Goal: Task Accomplishment & Management: Manage account settings

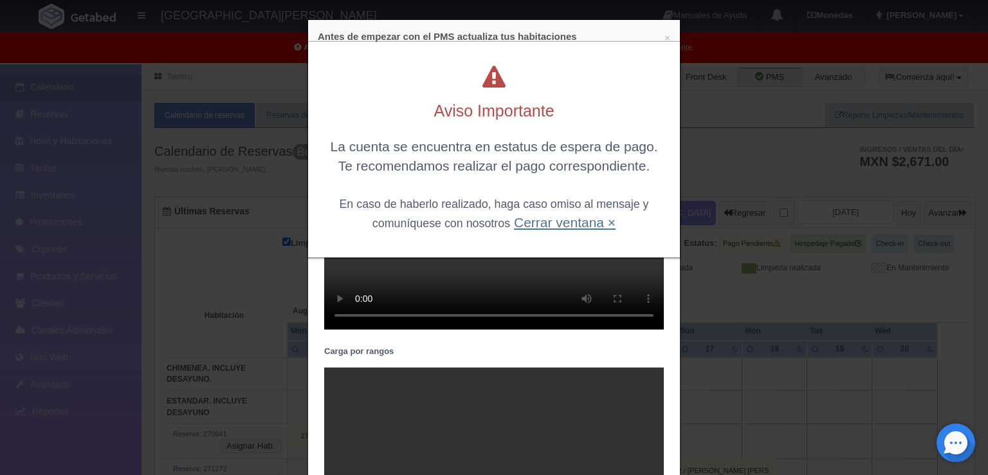
click at [589, 220] on link "Cerrar ventana ×" at bounding box center [565, 222] width 102 height 15
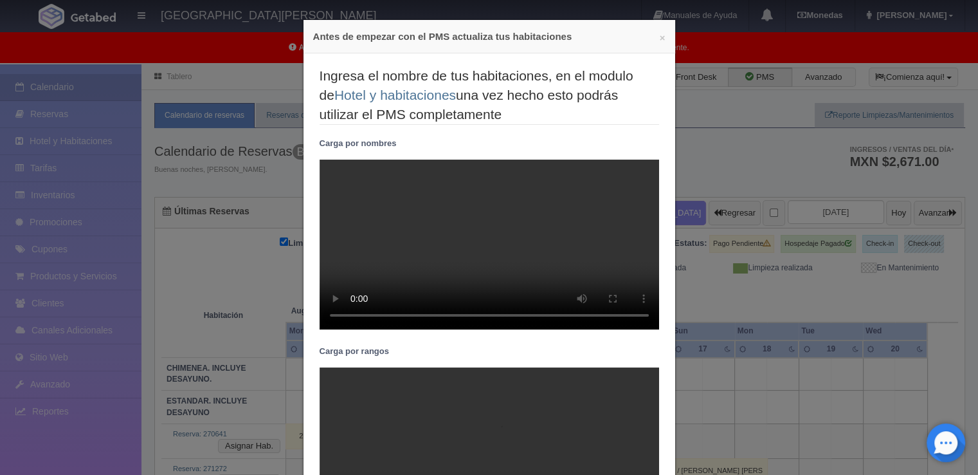
click at [662, 40] on div "× Antes de empezar con el PMS actualiza tus habitaciones" at bounding box center [490, 36] width 372 height 33
click at [660, 39] on button "×" at bounding box center [663, 38] width 6 height 10
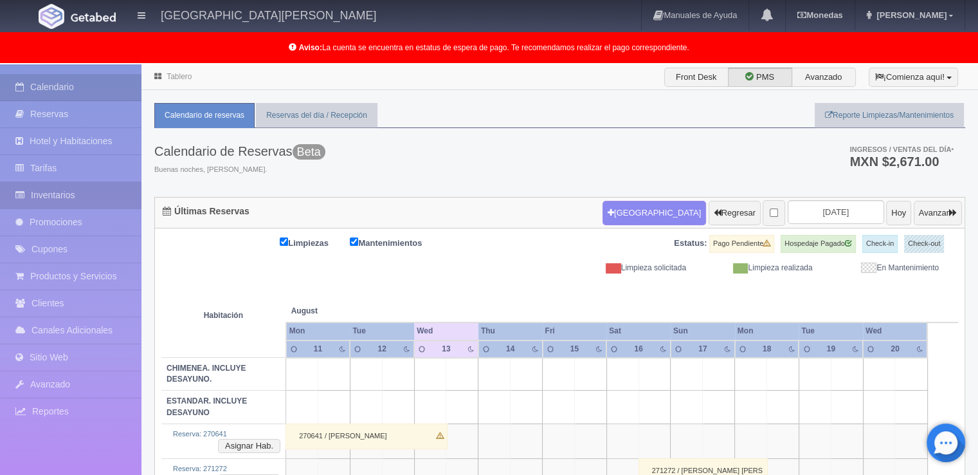
click at [72, 198] on link "Inventarios" at bounding box center [71, 195] width 142 height 26
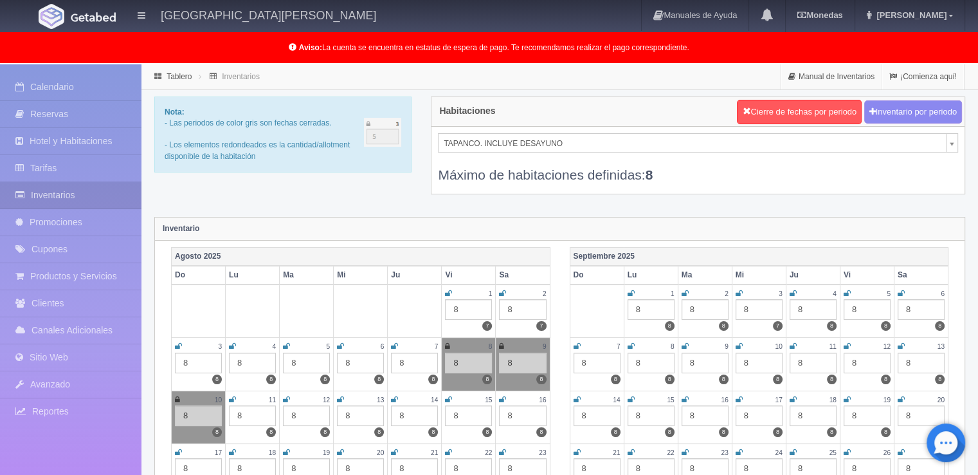
click at [682, 289] on icon at bounding box center [685, 293] width 7 height 8
click at [737, 289] on icon at bounding box center [739, 293] width 7 height 8
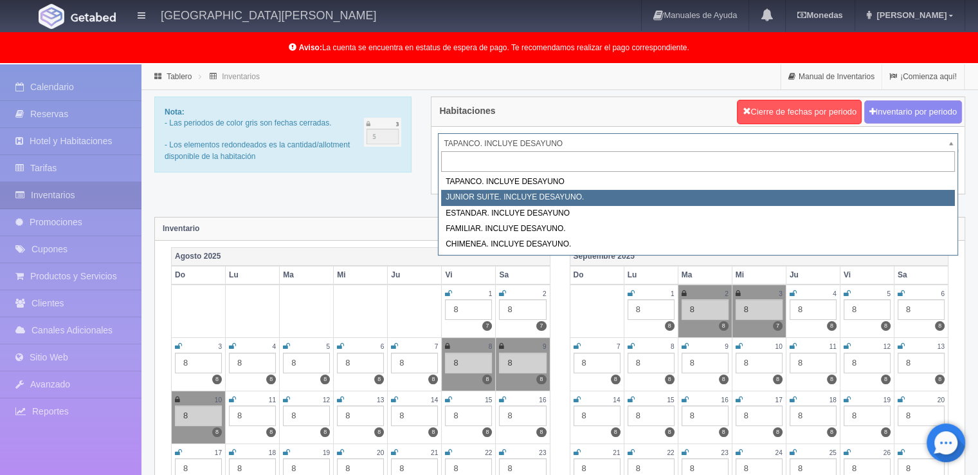
select select "1050"
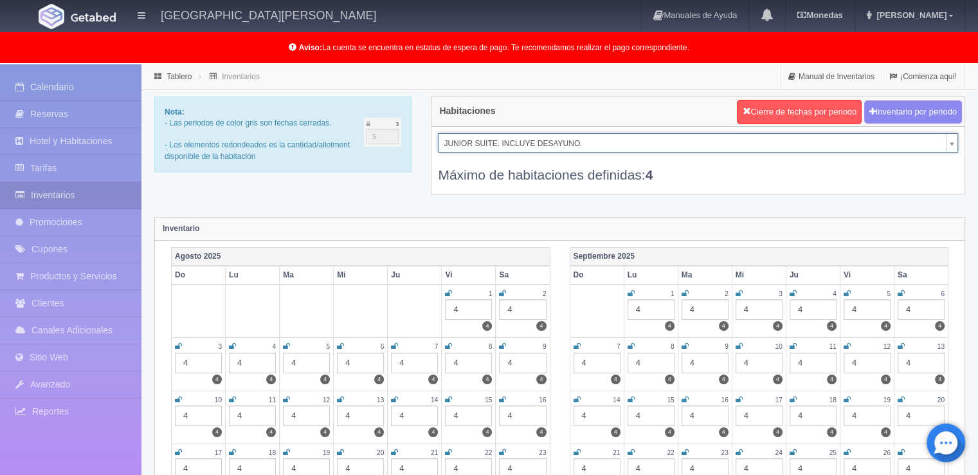
click at [685, 289] on icon at bounding box center [685, 293] width 7 height 8
click at [737, 293] on icon at bounding box center [739, 293] width 7 height 8
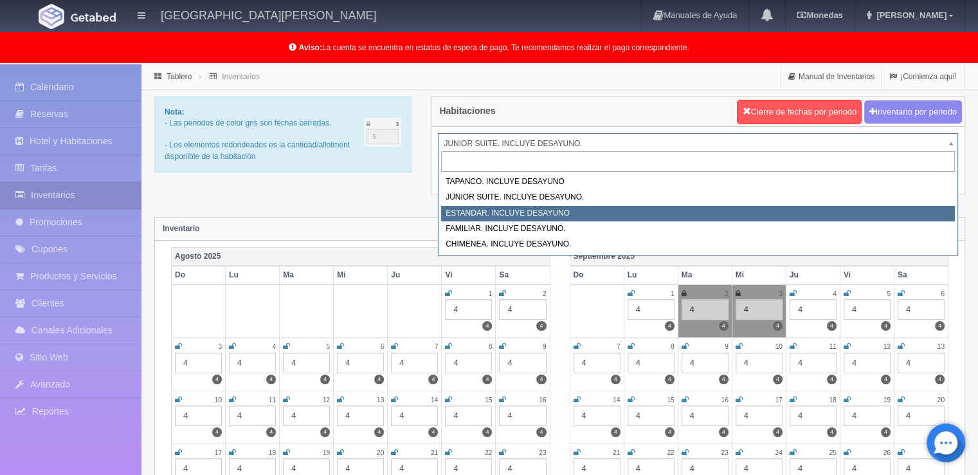
select select "1054"
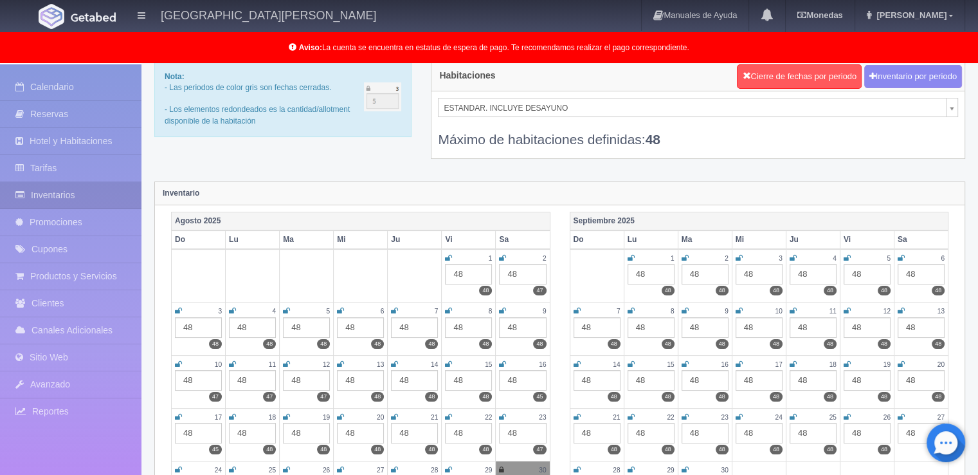
scroll to position [64, 0]
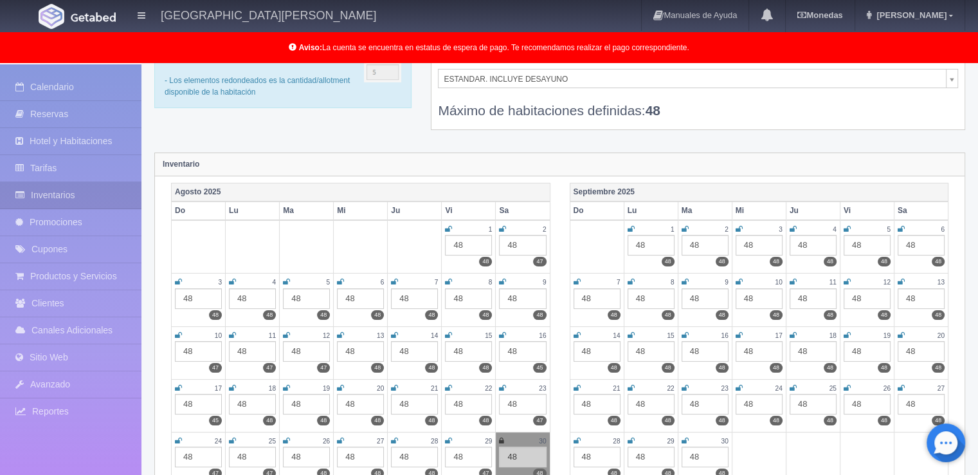
click at [686, 228] on icon at bounding box center [685, 229] width 7 height 8
click at [738, 229] on icon at bounding box center [739, 229] width 7 height 8
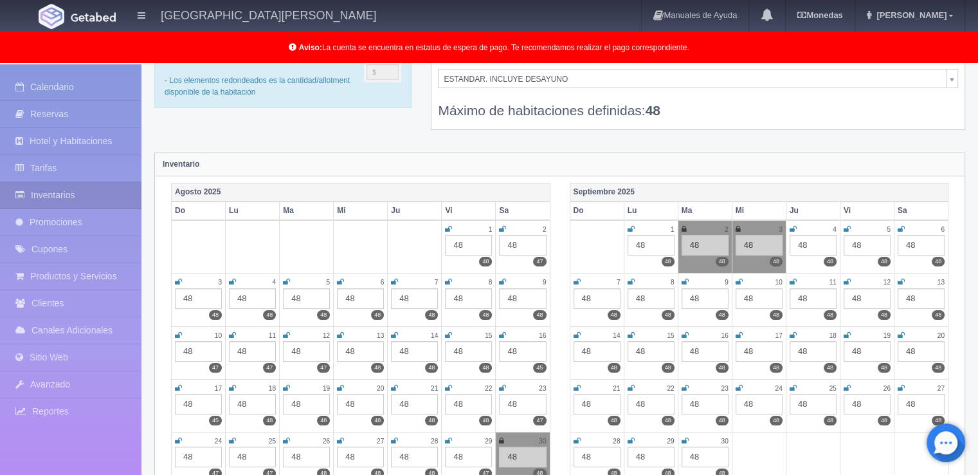
scroll to position [0, 0]
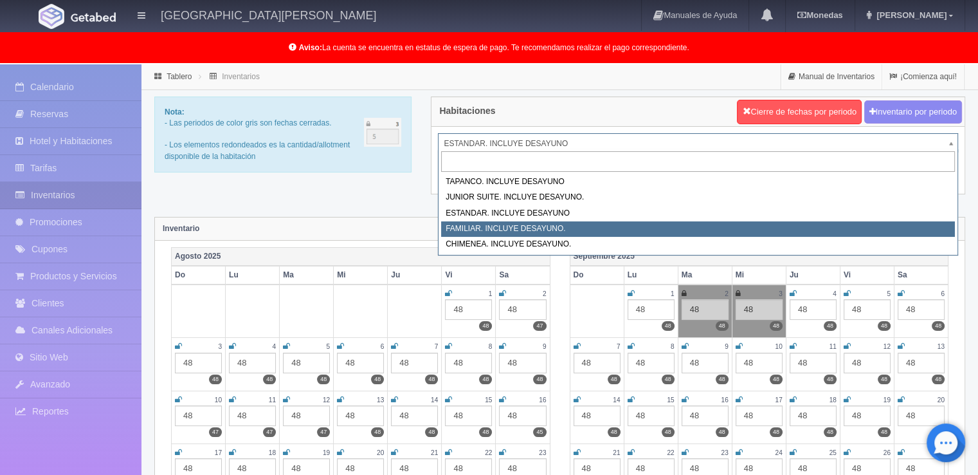
select select "1077"
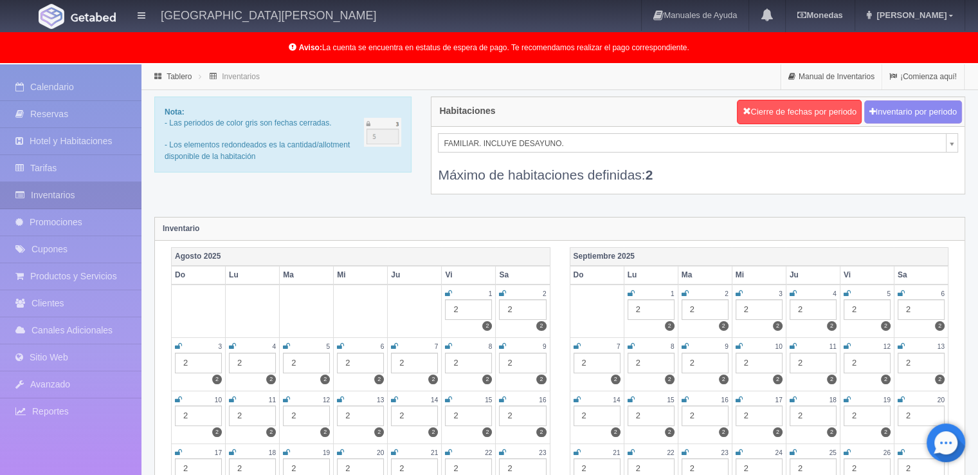
click at [685, 289] on icon at bounding box center [685, 293] width 7 height 8
click at [740, 290] on icon at bounding box center [739, 293] width 7 height 8
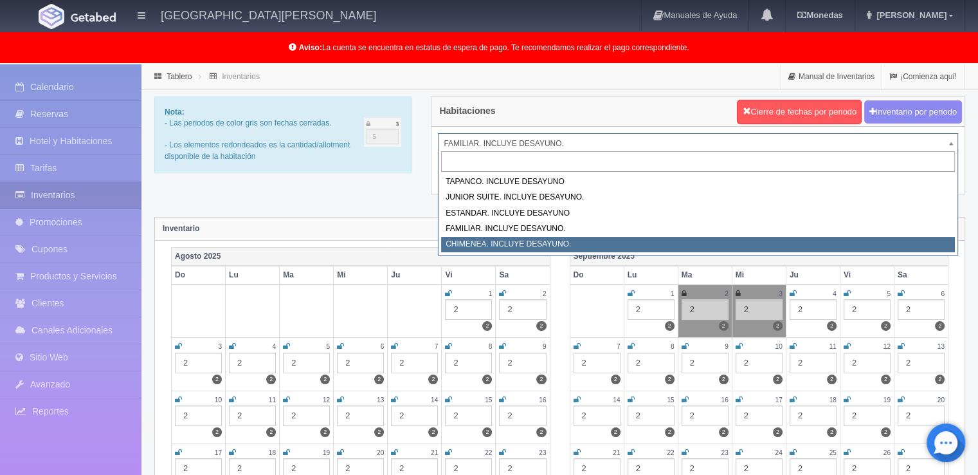
select select "1128"
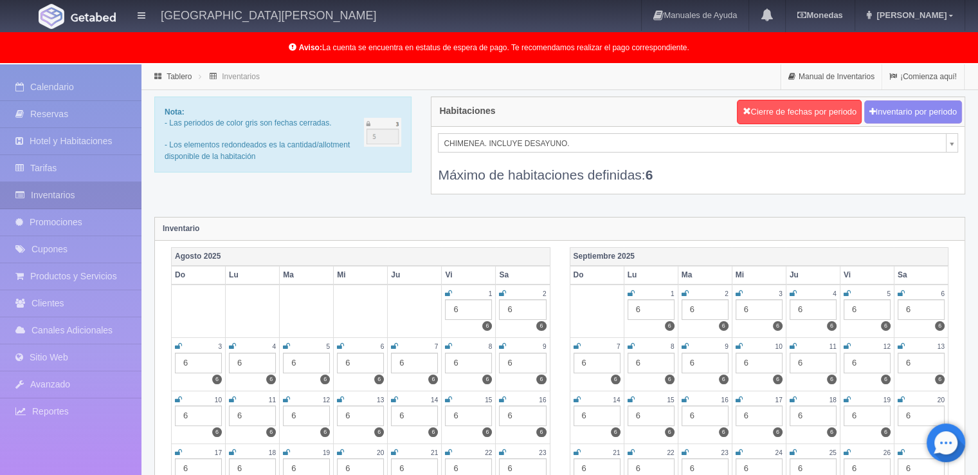
click at [684, 291] on icon at bounding box center [685, 293] width 7 height 8
click at [741, 291] on icon at bounding box center [739, 293] width 7 height 8
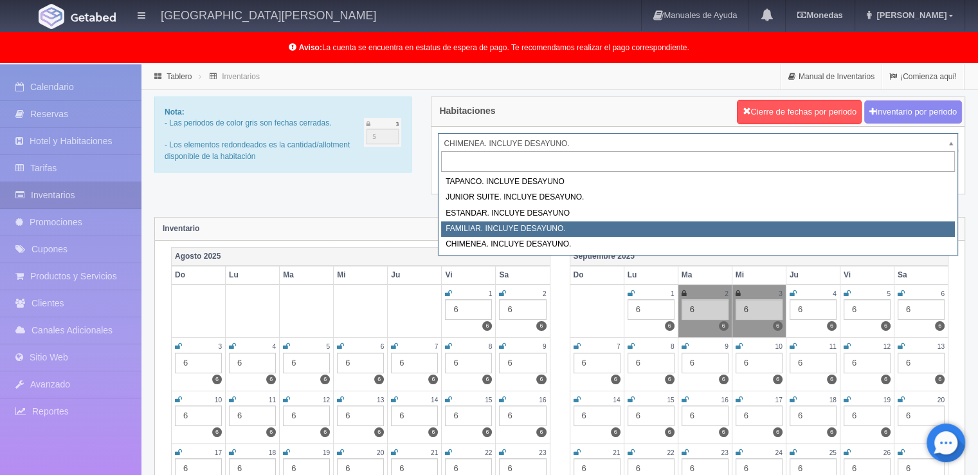
select select "1077"
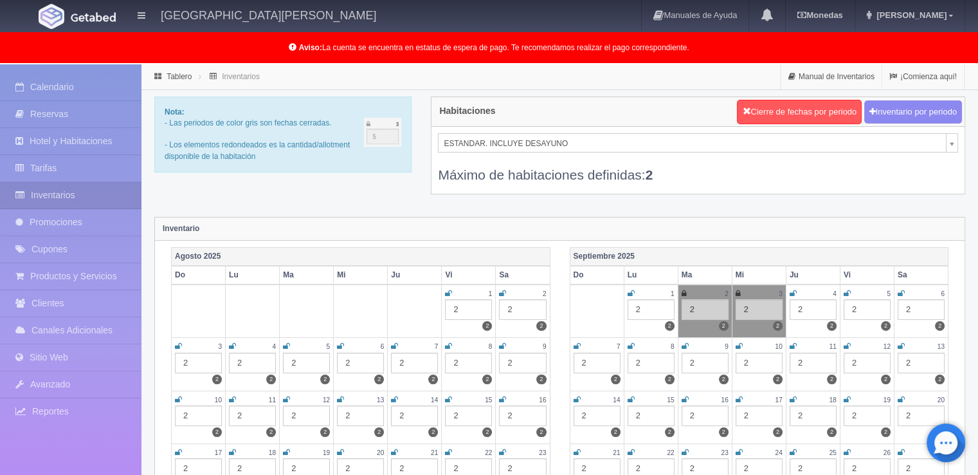
select select "1054"
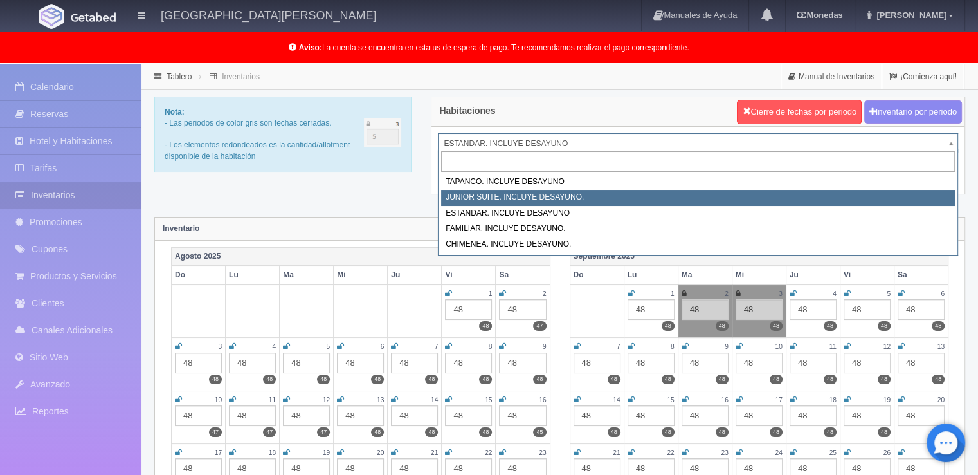
select select "1050"
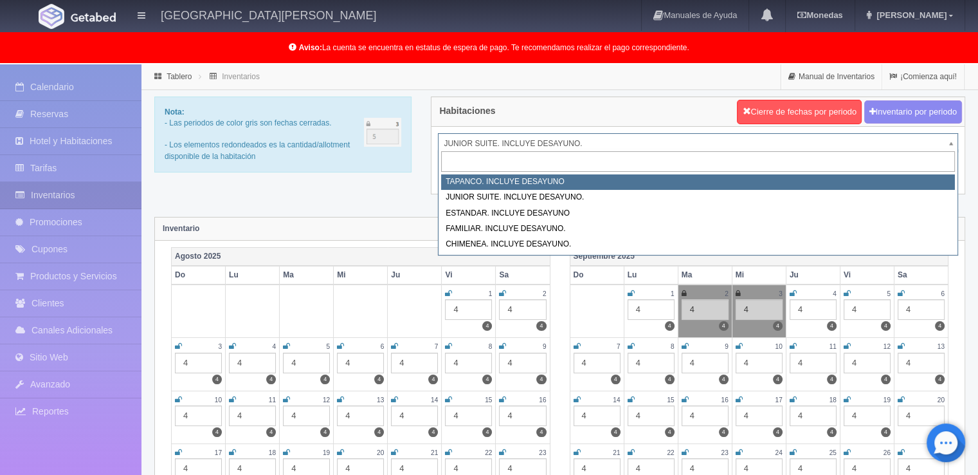
select select "1049"
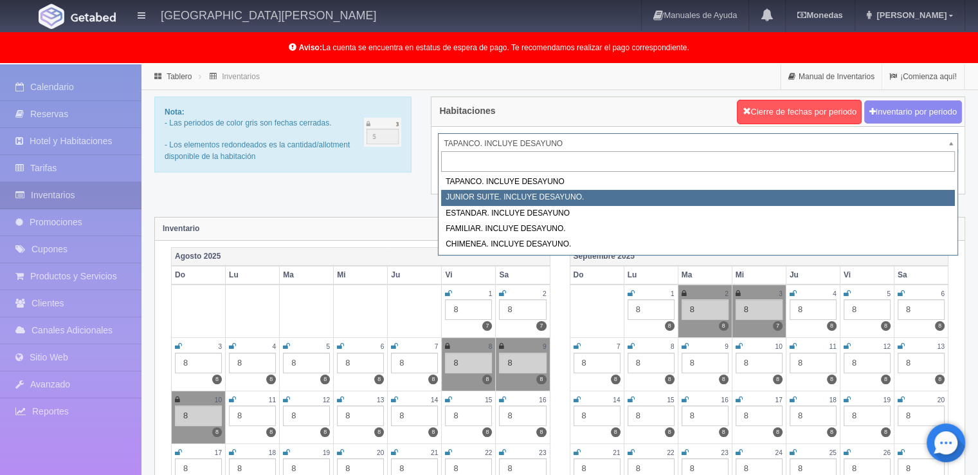
select select "1050"
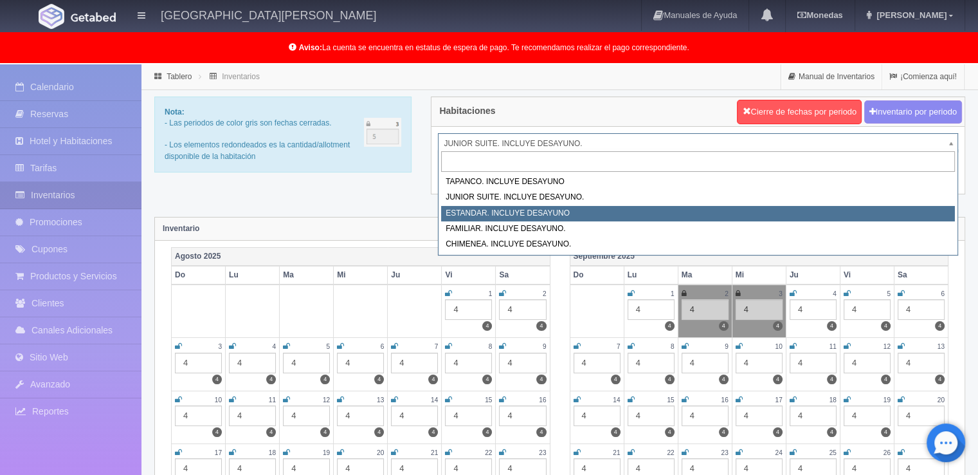
select select "1054"
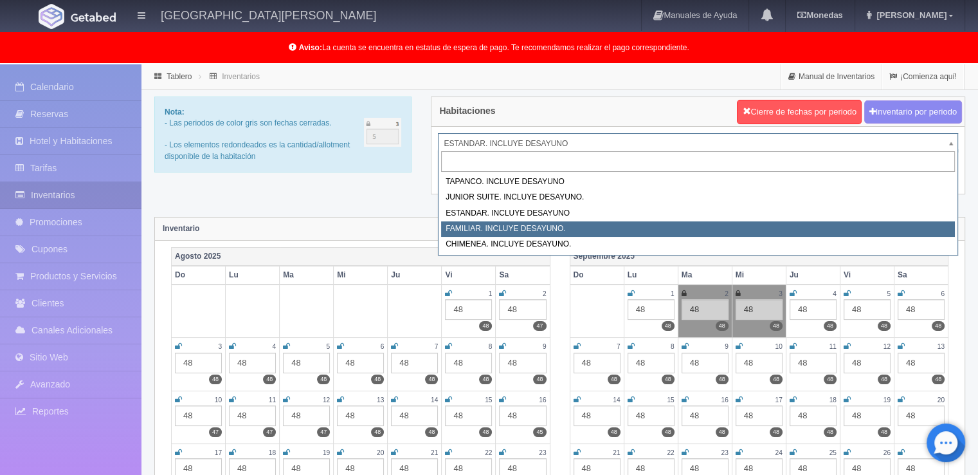
select select "1077"
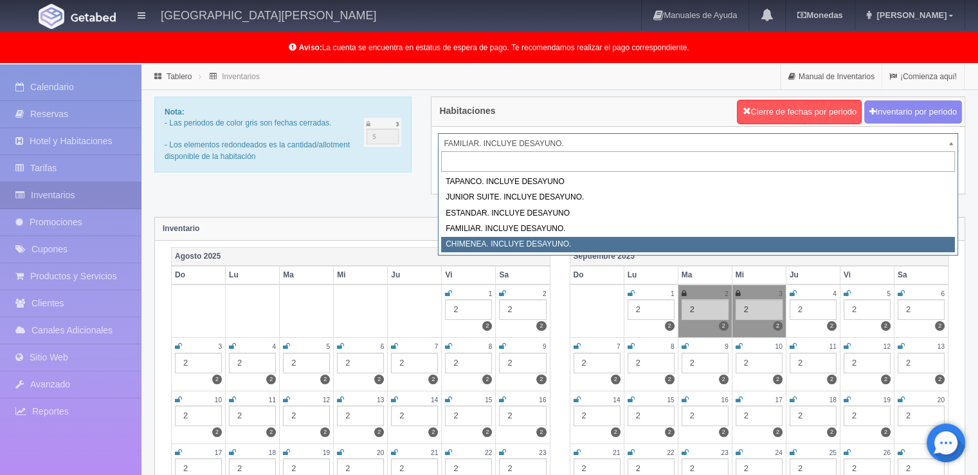
select select "1128"
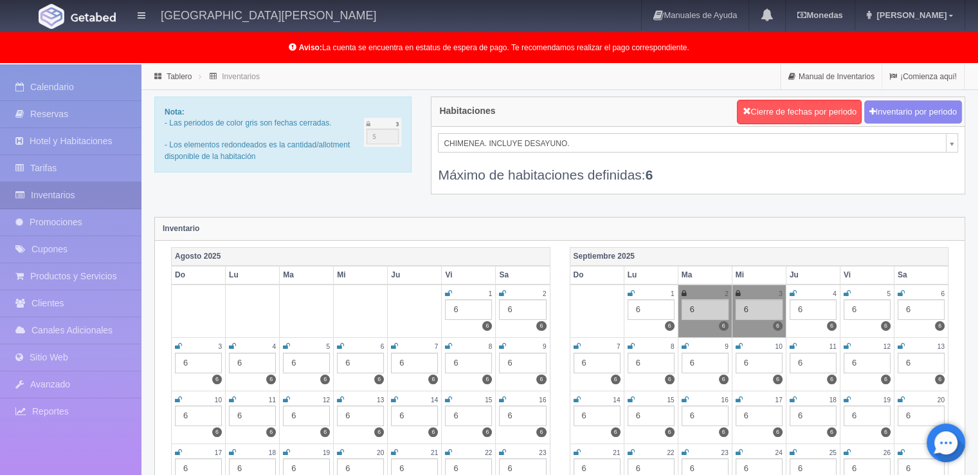
click at [950, 193] on div "Habitaciones Cierre de fechas por periodo Inventario por periodo [GEOGRAPHIC_DA…" at bounding box center [698, 153] width 554 height 114
click at [937, 17] on span "[PERSON_NAME]" at bounding box center [909, 15] width 73 height 10
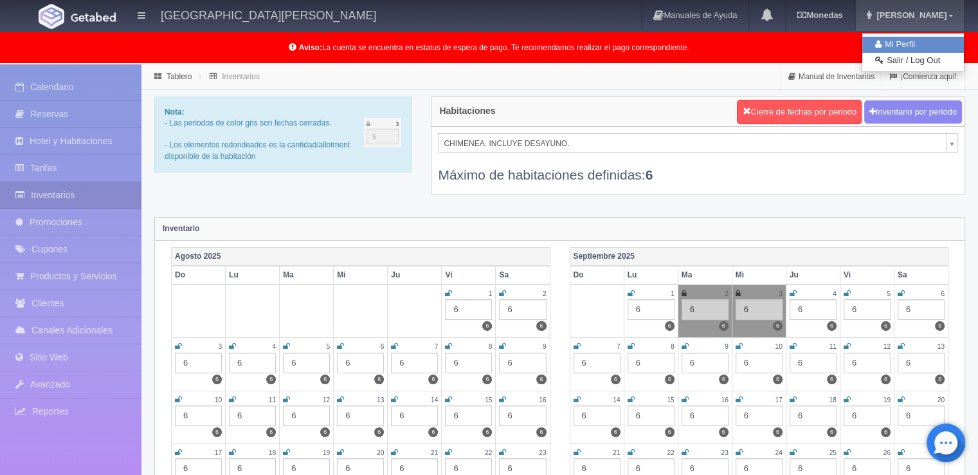
click at [928, 41] on link "Mi Perfil" at bounding box center [914, 45] width 102 height 16
